Goal: Task Accomplishment & Management: Manage account settings

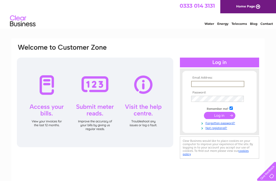
type input "[EMAIL_ADDRESS][DOMAIN_NAME]"
click at [220, 116] on input "submit" at bounding box center [219, 115] width 31 height 7
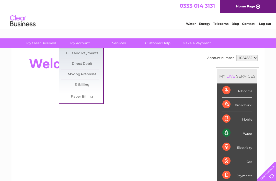
click at [81, 54] on link "Bills and Payments" at bounding box center [82, 53] width 42 height 10
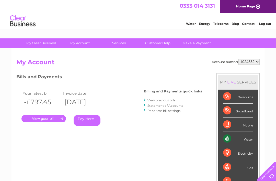
click at [44, 118] on link "." at bounding box center [44, 118] width 45 height 7
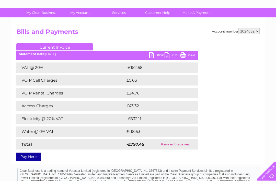
scroll to position [36, 0]
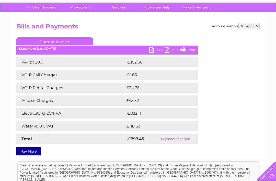
click at [154, 52] on link "PDF" at bounding box center [157, 50] width 15 height 7
